Goal: Transaction & Acquisition: Purchase product/service

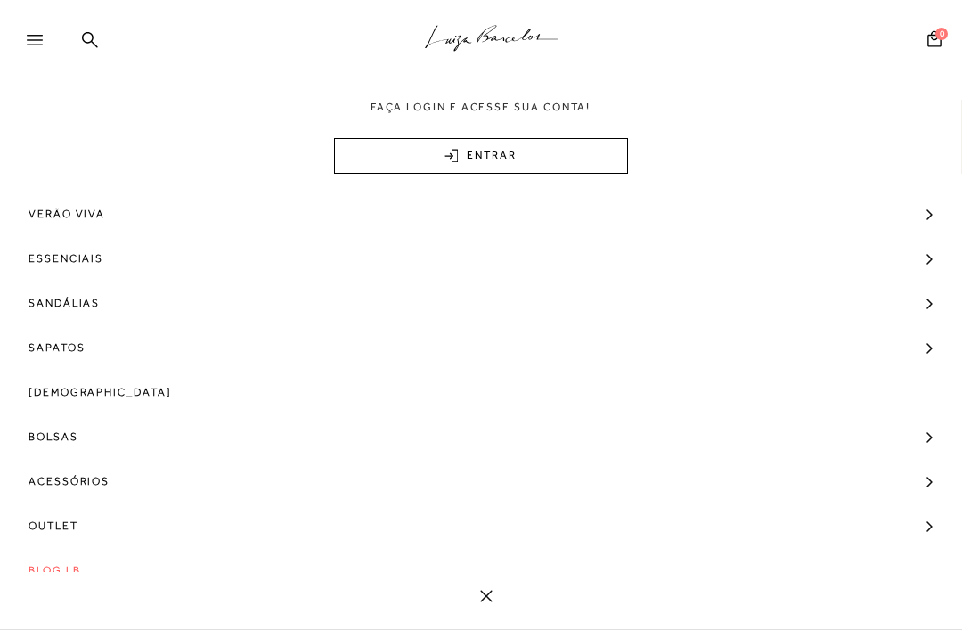
click at [68, 340] on span "Sapatos" at bounding box center [57, 347] width 56 height 45
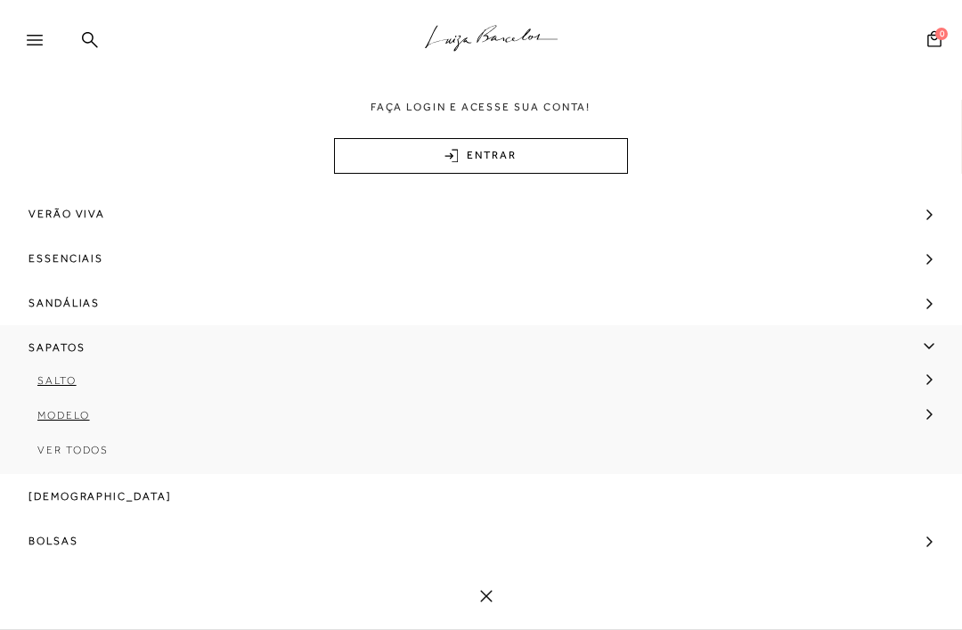
click at [74, 410] on span "Modelo" at bounding box center [63, 415] width 53 height 12
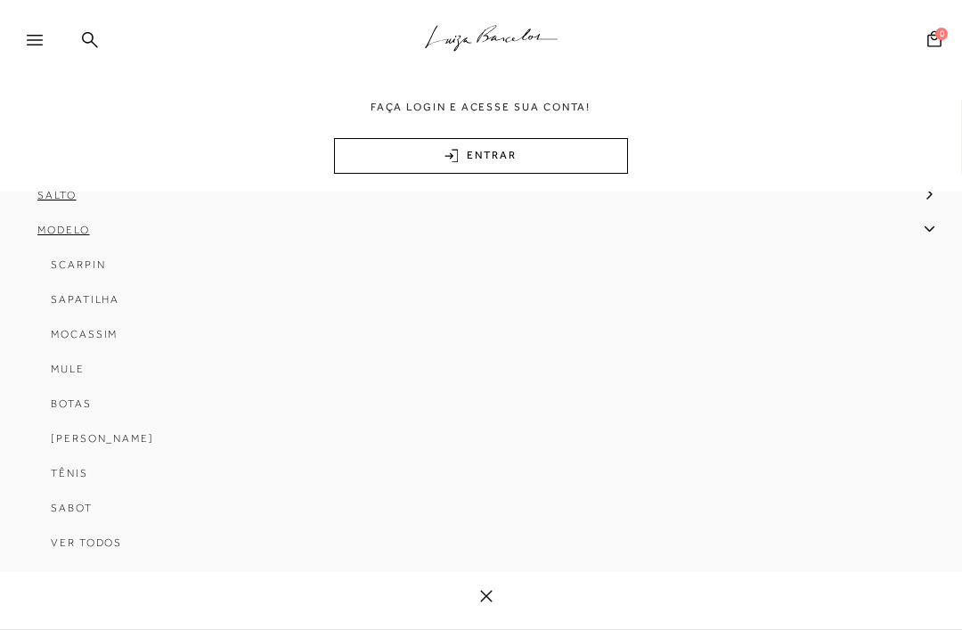
scroll to position [199, 0]
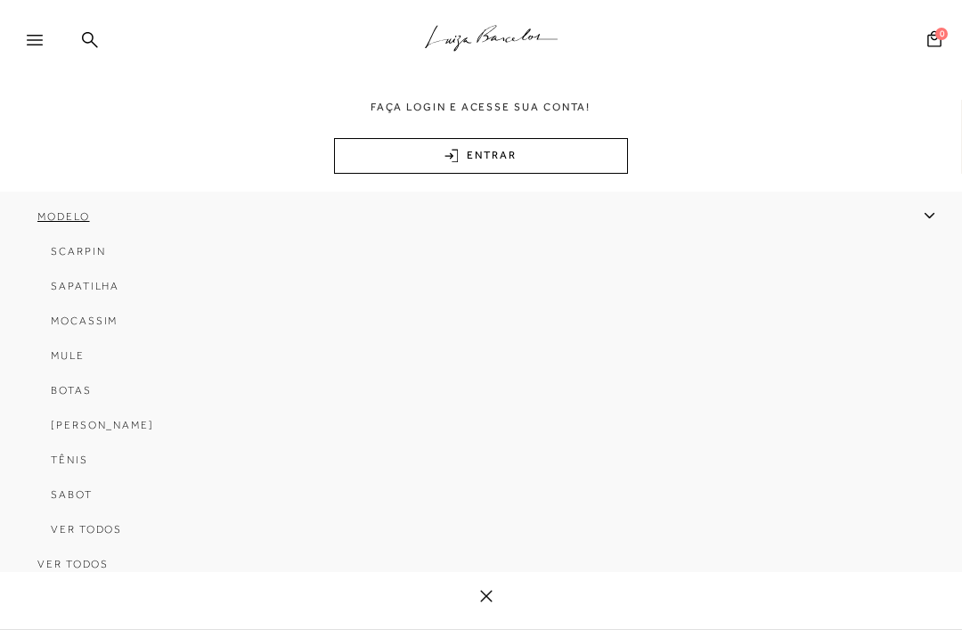
click at [77, 396] on span "Botas" at bounding box center [71, 390] width 41 height 12
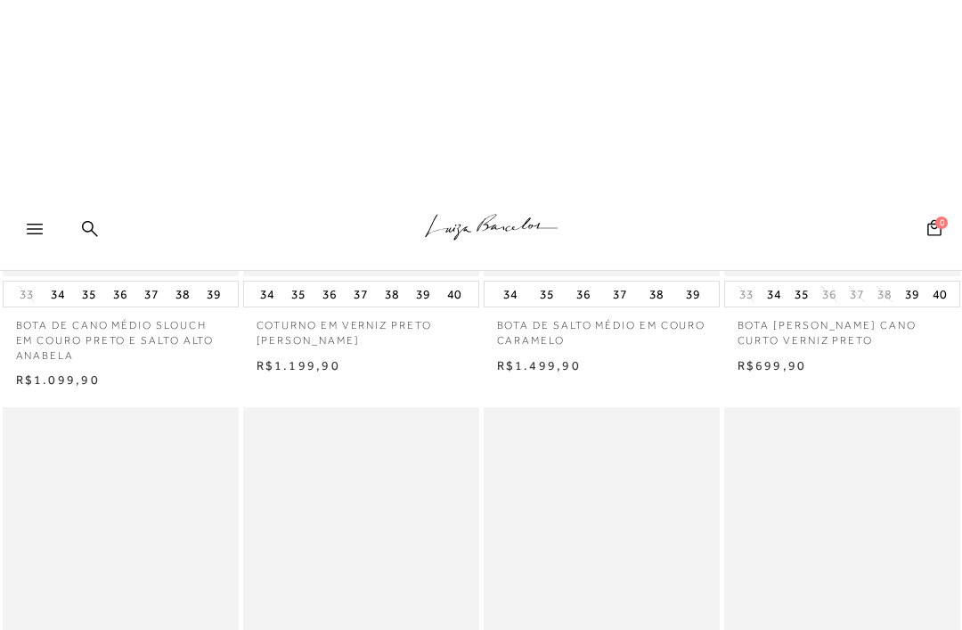
scroll to position [147, 0]
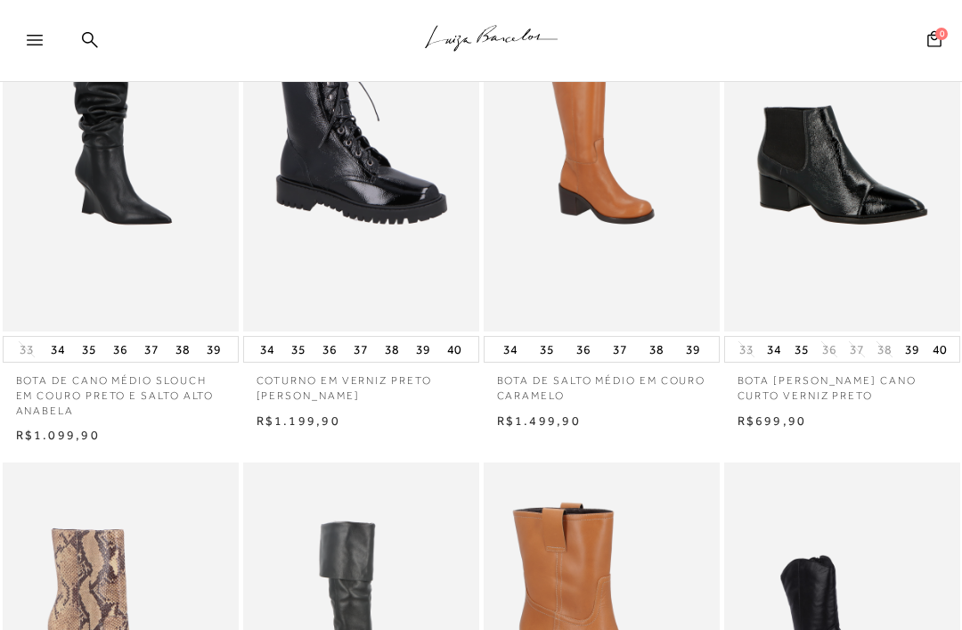
click at [828, 212] on img at bounding box center [843, 155] width 234 height 355
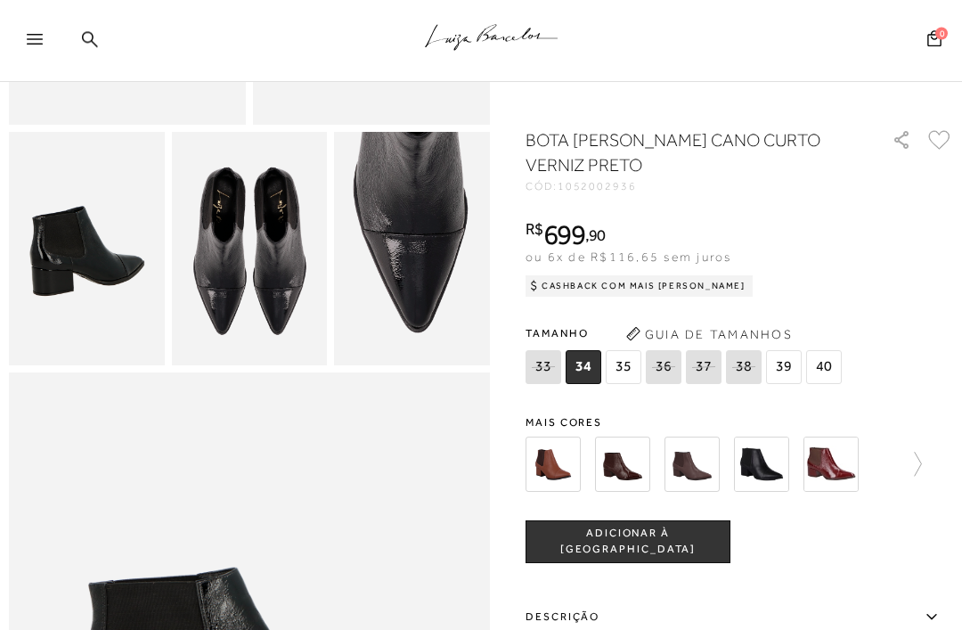
scroll to position [384, 0]
click at [90, 241] on img at bounding box center [87, 248] width 156 height 233
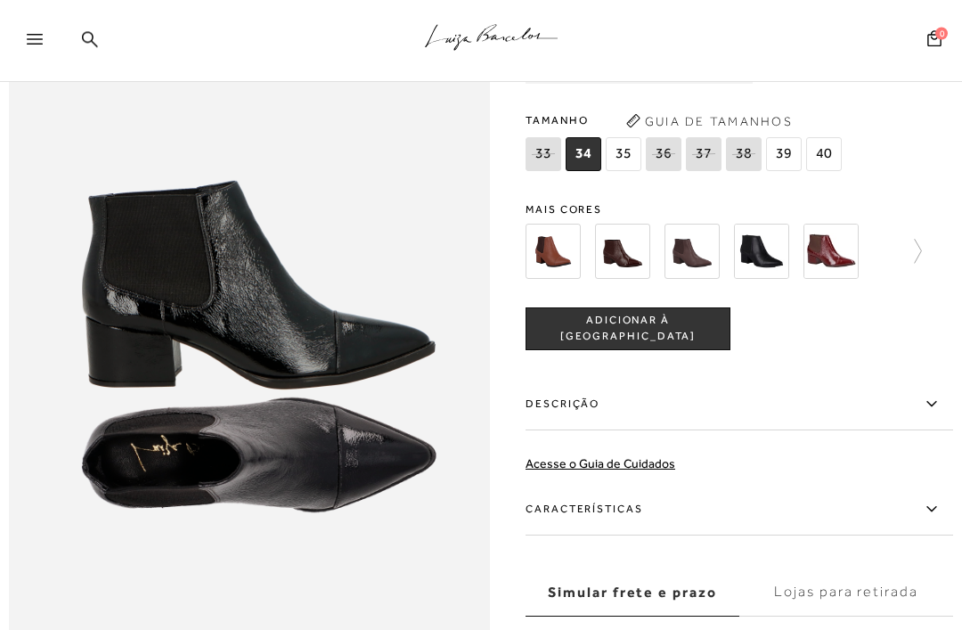
scroll to position [773, 0]
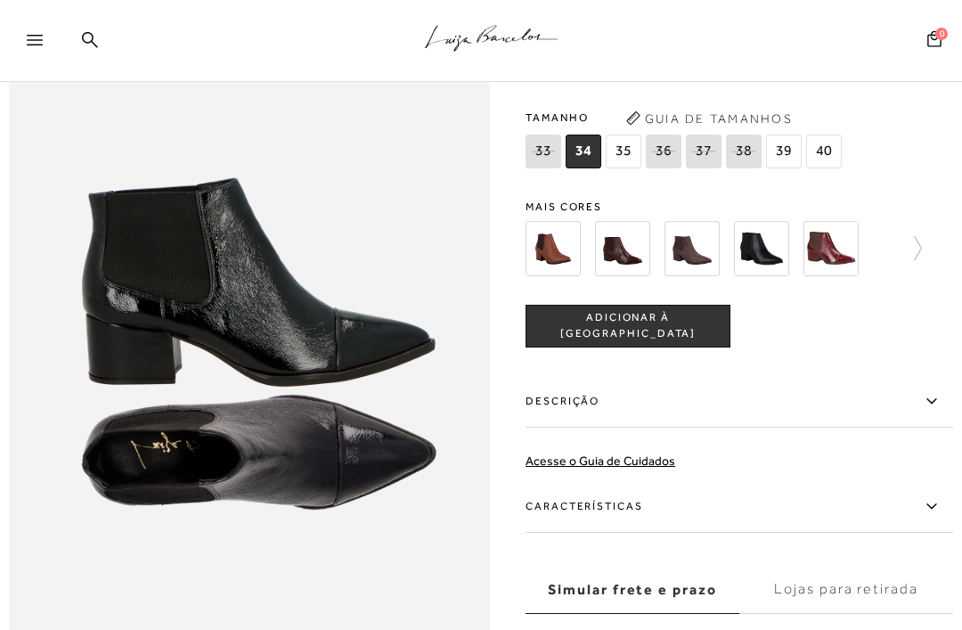
click at [622, 248] on img at bounding box center [622, 248] width 55 height 55
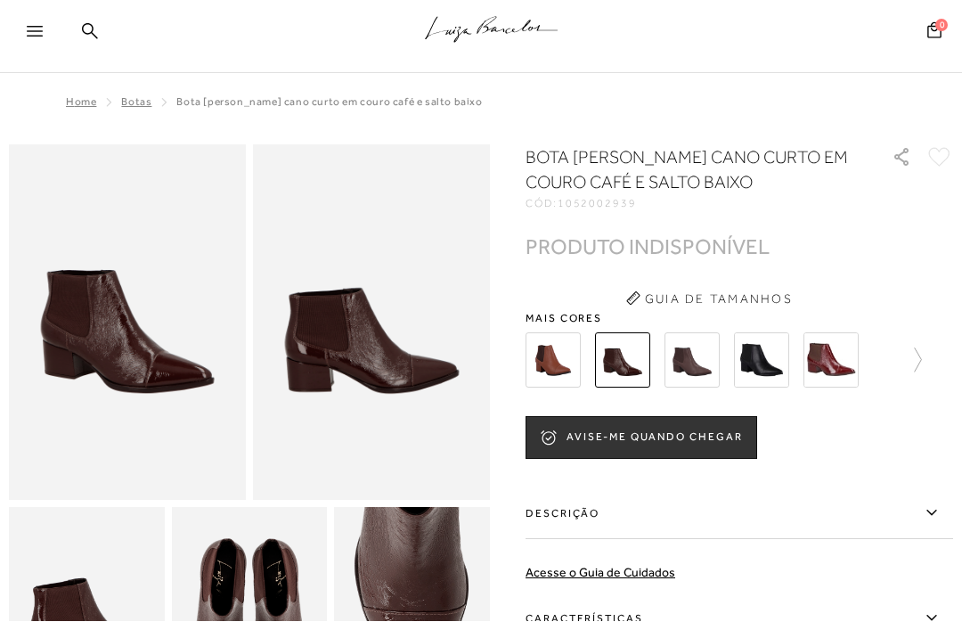
scroll to position [12, 0]
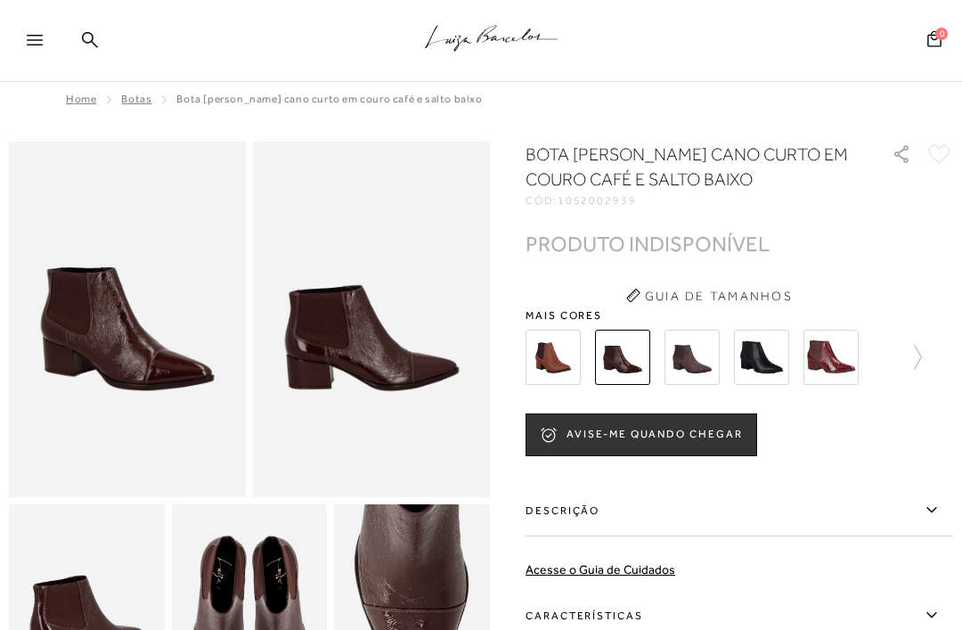
click at [747, 363] on img at bounding box center [761, 357] width 55 height 55
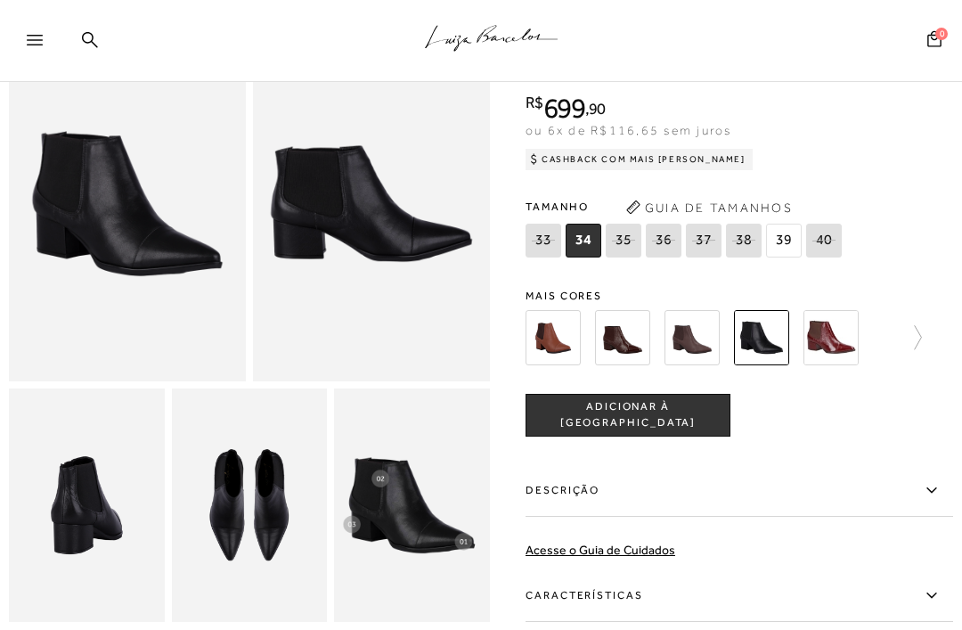
scroll to position [124, 0]
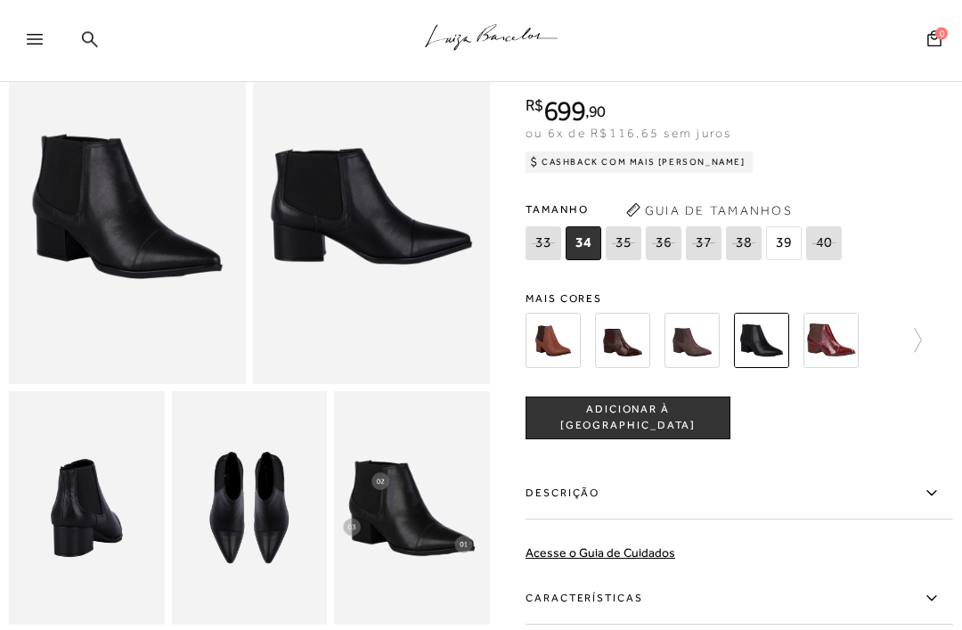
click at [901, 342] on icon at bounding box center [909, 341] width 25 height 25
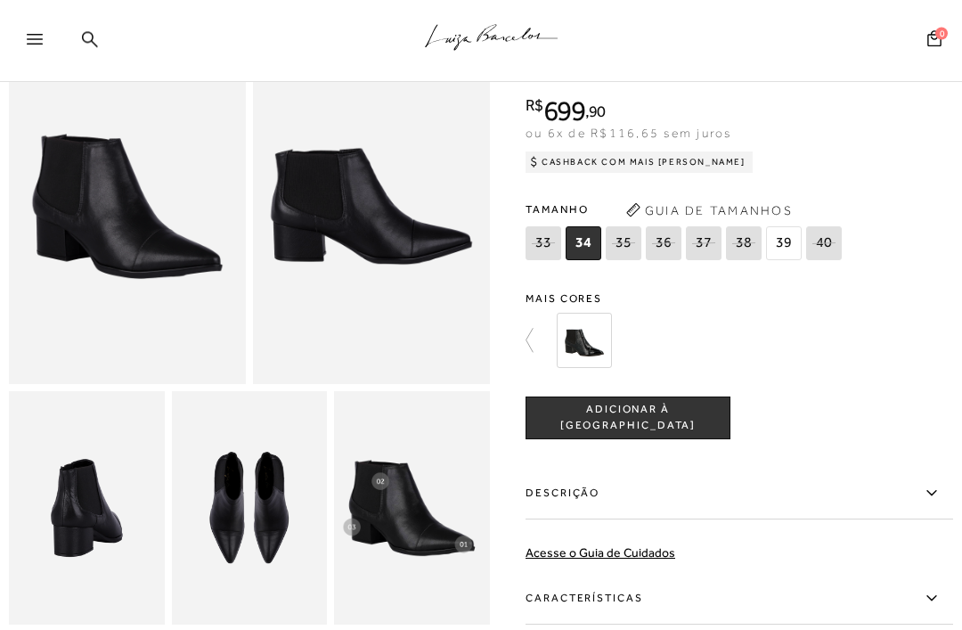
scroll to position [125, 0]
click at [596, 343] on img at bounding box center [584, 340] width 55 height 55
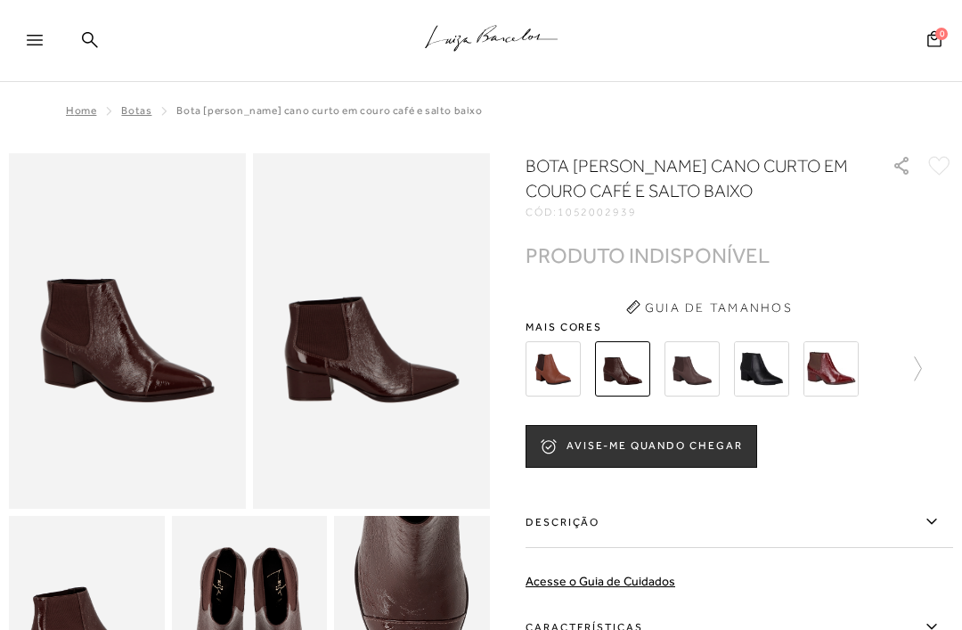
click at [134, 115] on span "Botas" at bounding box center [136, 110] width 30 height 12
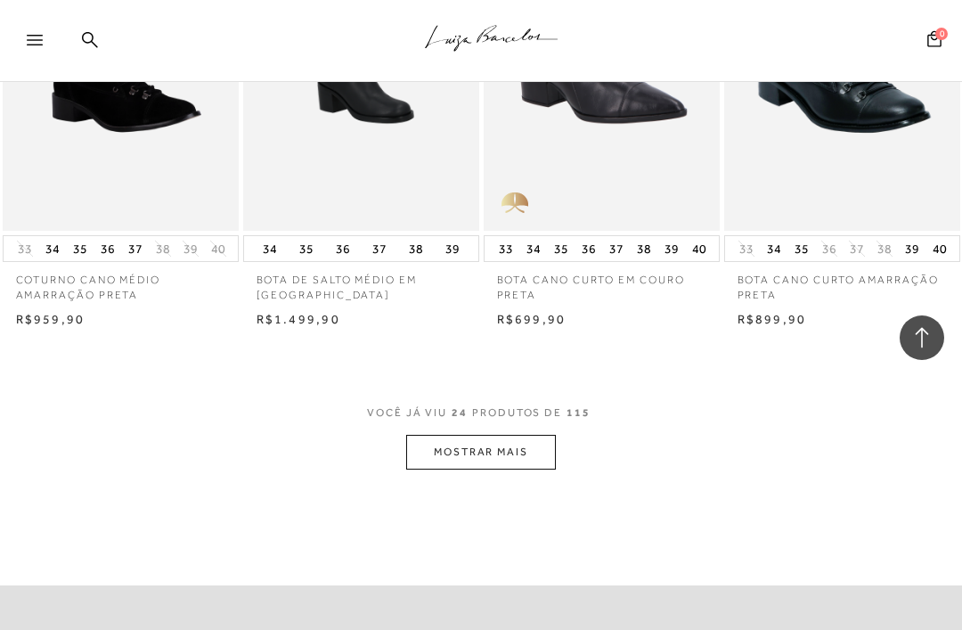
scroll to position [2642, 0]
click at [496, 436] on button "MOSTRAR MAIS" at bounding box center [481, 453] width 150 height 35
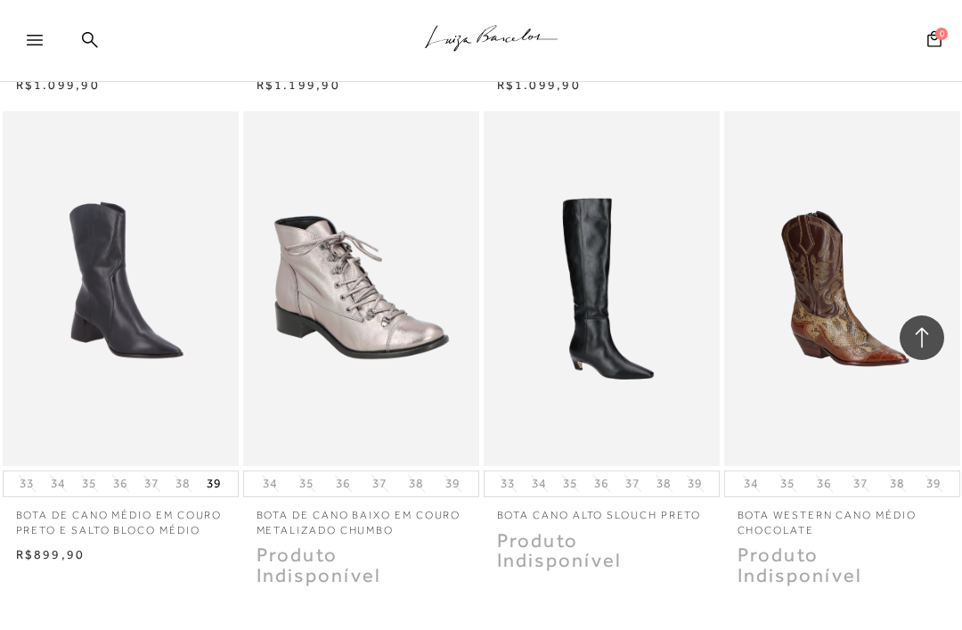
scroll to position [5332, 0]
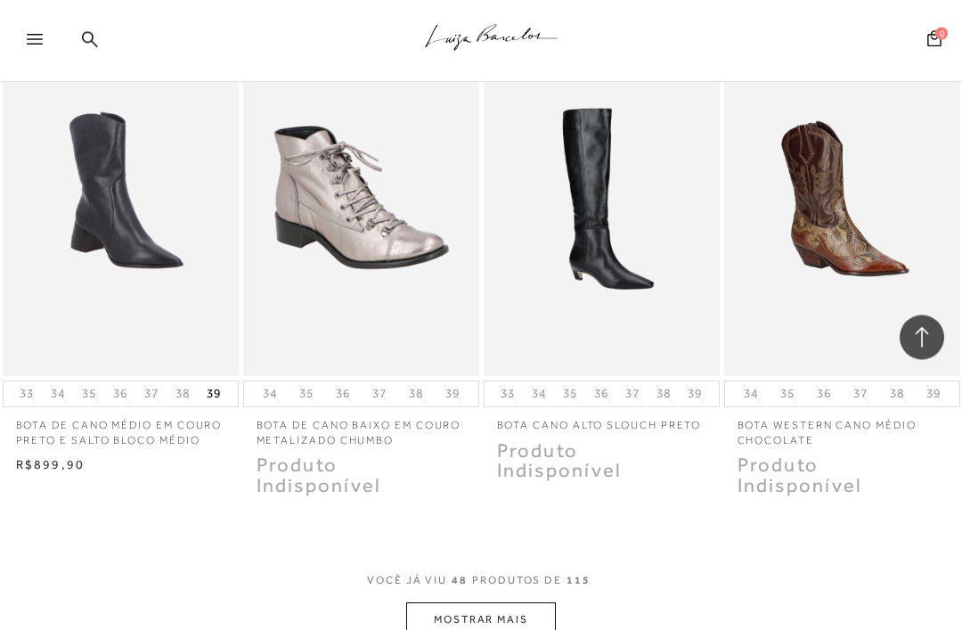
click at [508, 603] on button "MOSTRAR MAIS" at bounding box center [481, 620] width 150 height 35
